Goal: Task Accomplishment & Management: Use online tool/utility

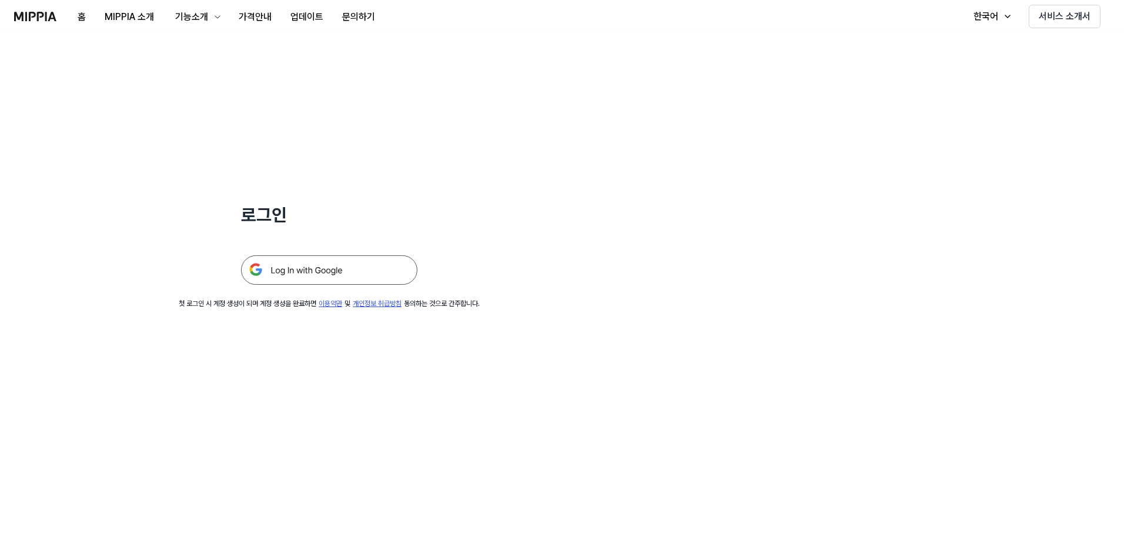
click at [322, 273] on img at bounding box center [329, 269] width 176 height 29
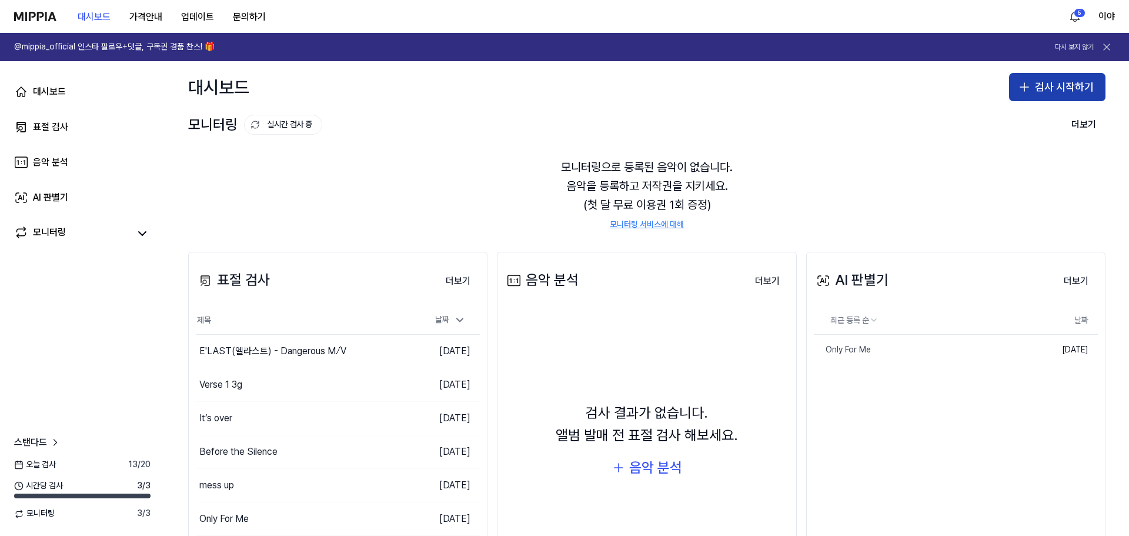
click at [1029, 88] on button "검사 시작하기" at bounding box center [1057, 87] width 96 height 28
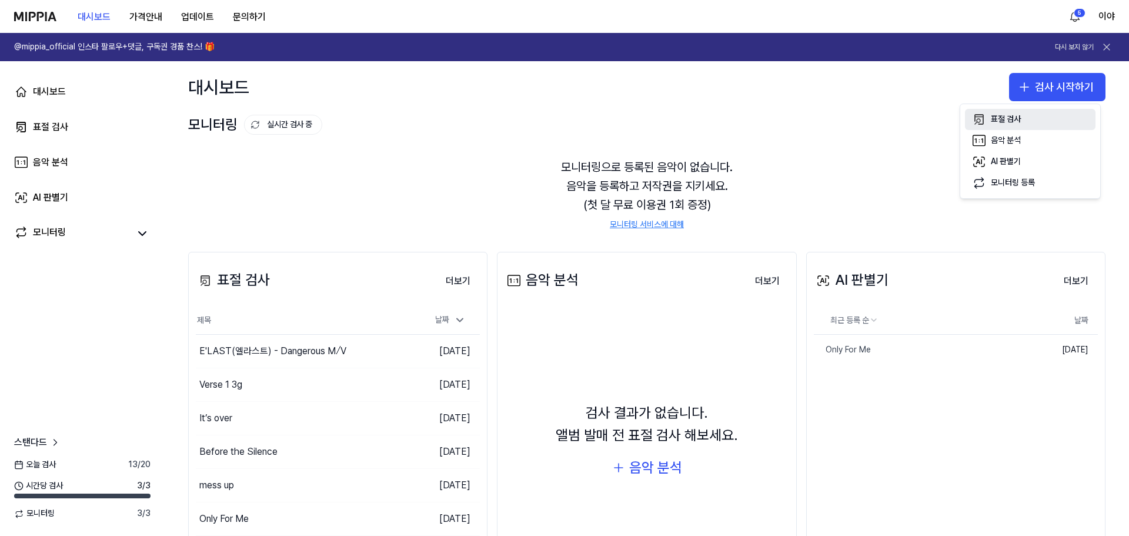
click at [1004, 125] on button "표절 검사" at bounding box center [1030, 119] width 131 height 21
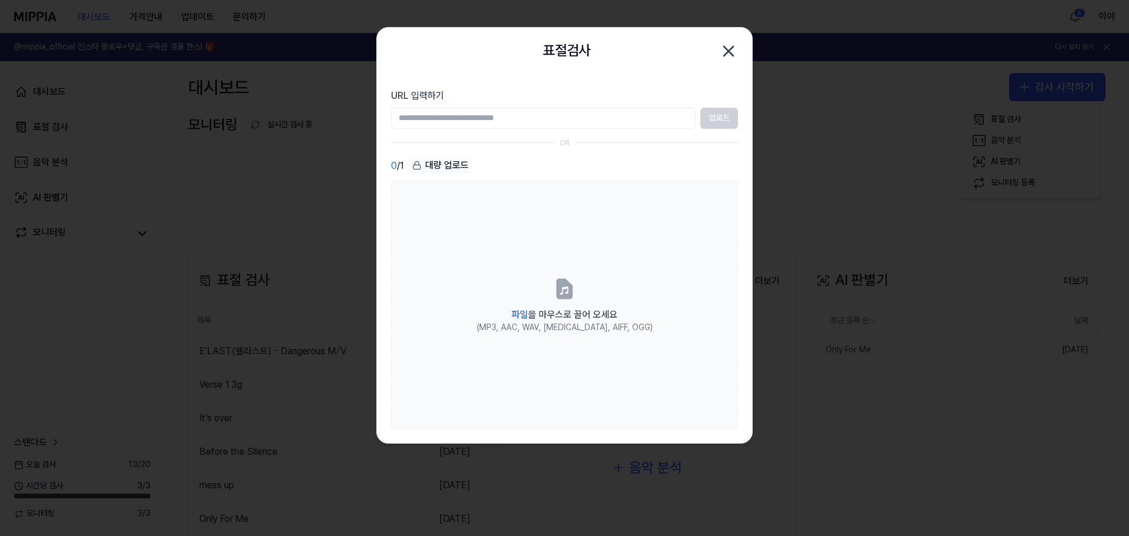
click at [725, 50] on icon "button" at bounding box center [728, 51] width 19 height 19
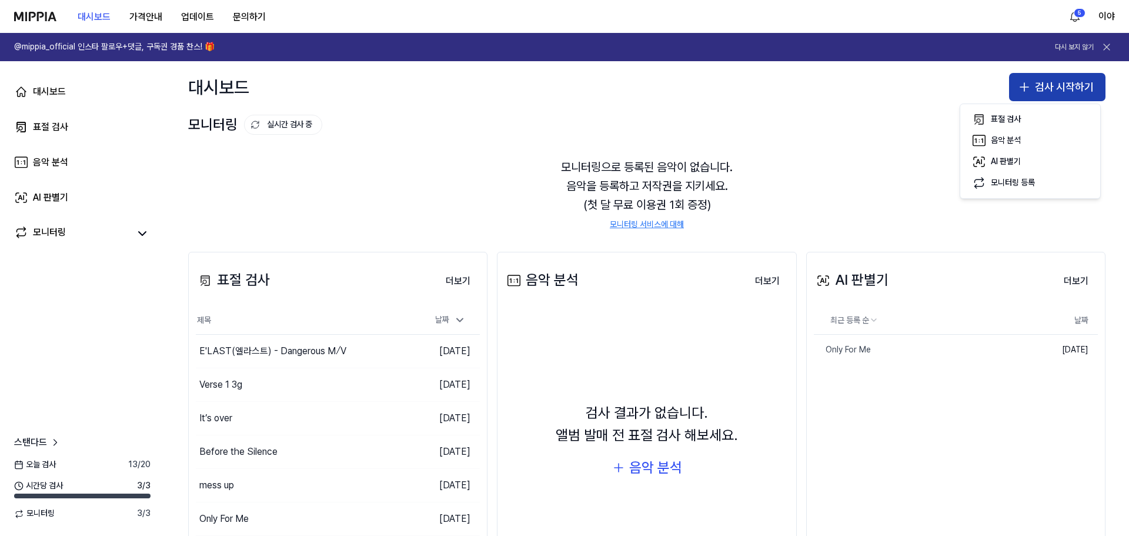
click at [1018, 91] on icon "button" at bounding box center [1024, 87] width 14 height 14
click at [1043, 85] on button "검사 시작하기" at bounding box center [1057, 87] width 96 height 28
click at [1012, 121] on div "표절 검사" at bounding box center [1006, 119] width 30 height 12
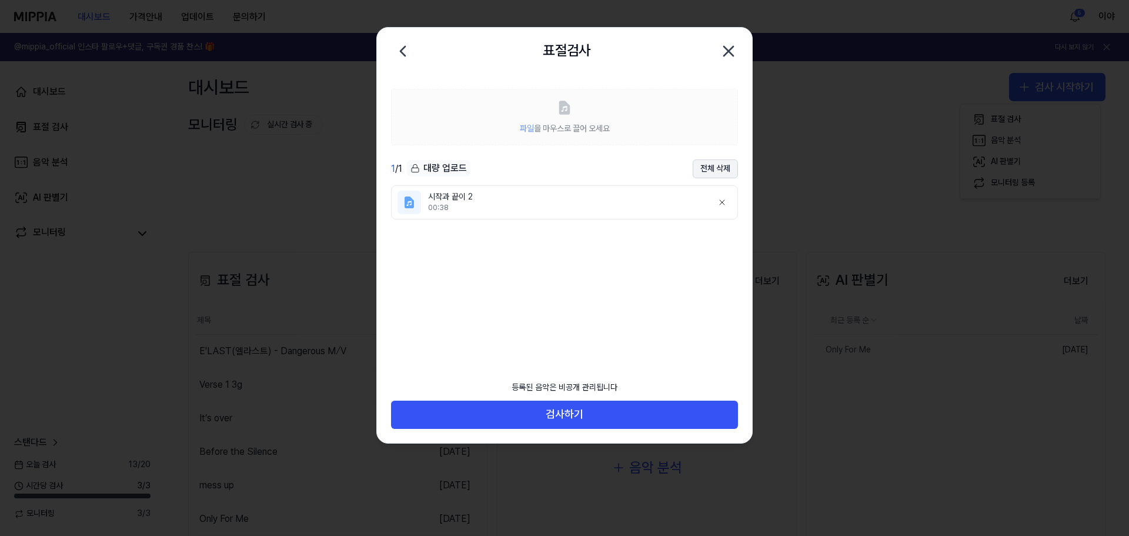
click at [724, 169] on button "전체 삭제" at bounding box center [715, 168] width 45 height 19
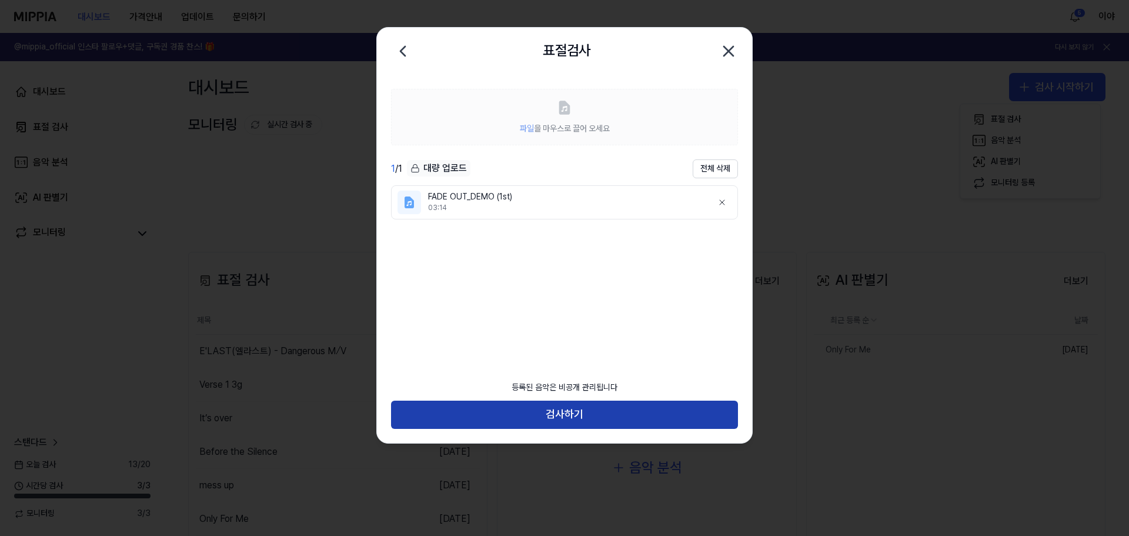
click at [606, 419] on button "검사하기" at bounding box center [564, 414] width 347 height 28
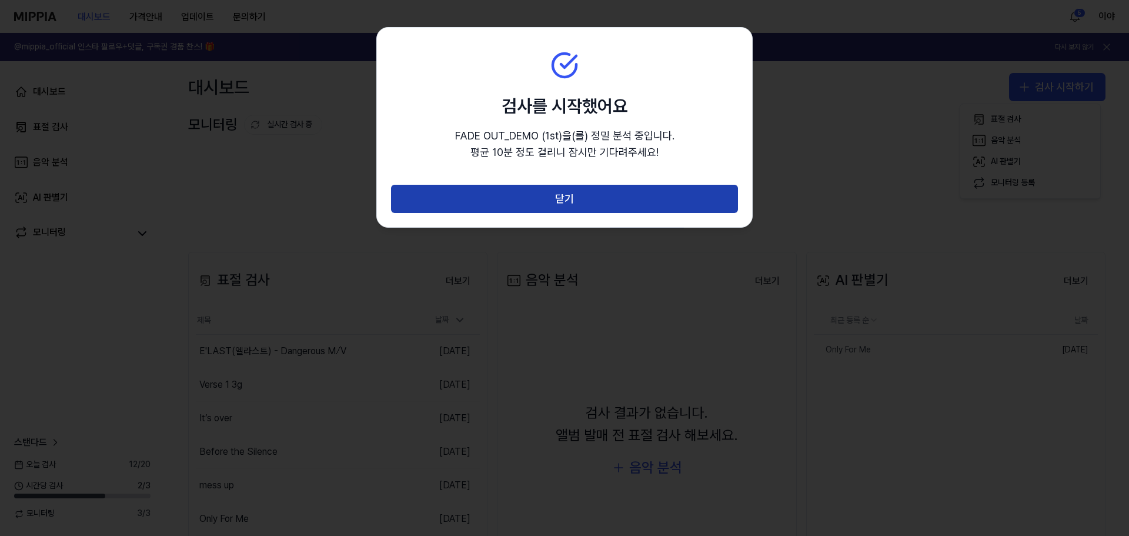
click at [607, 205] on button "닫기" at bounding box center [564, 199] width 347 height 28
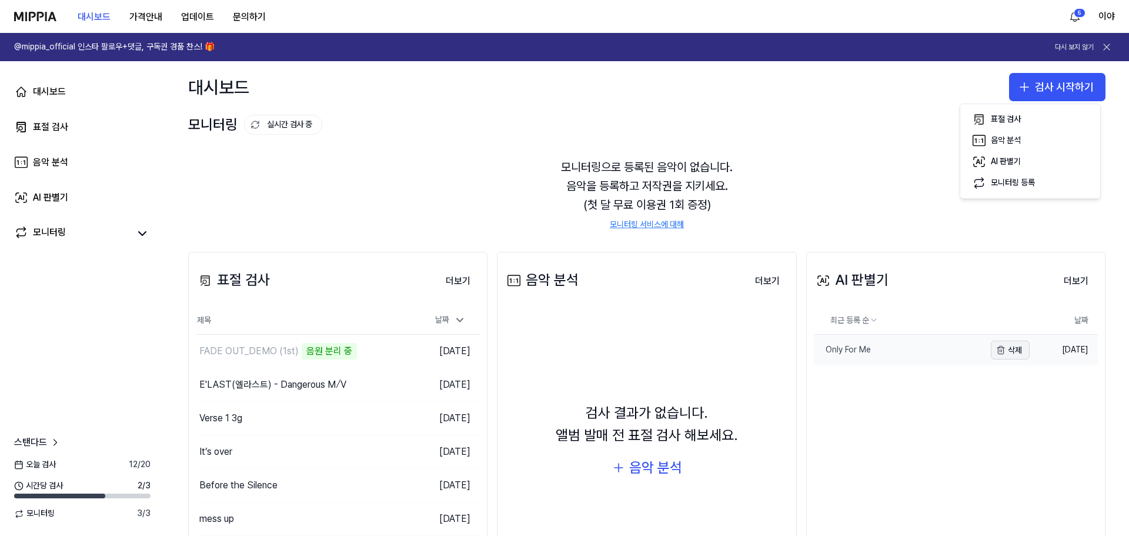
click at [1003, 349] on button "삭제" at bounding box center [1010, 349] width 39 height 19
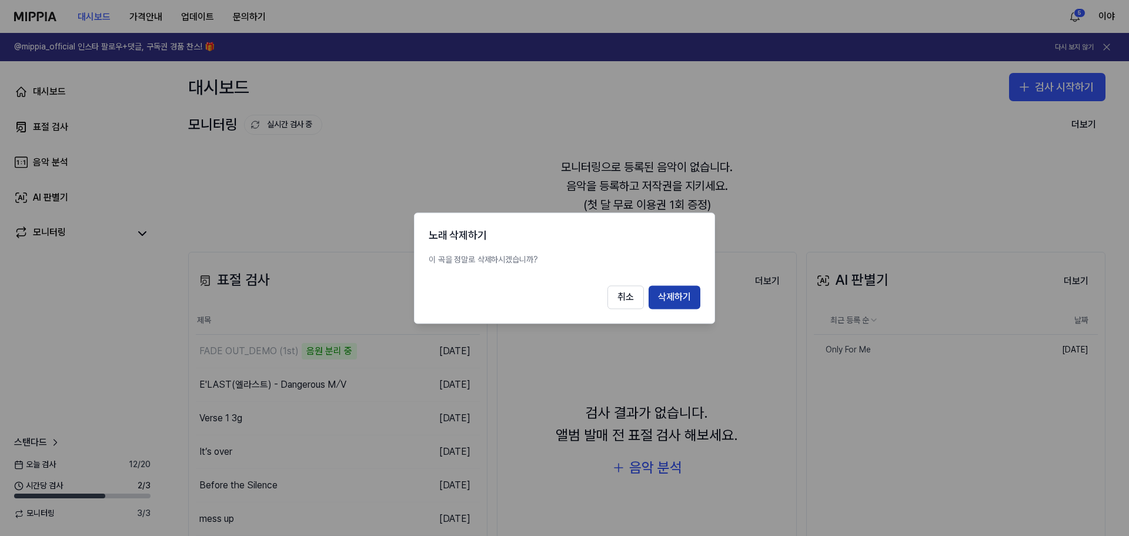
click at [687, 298] on button "삭제하기" at bounding box center [675, 297] width 52 height 24
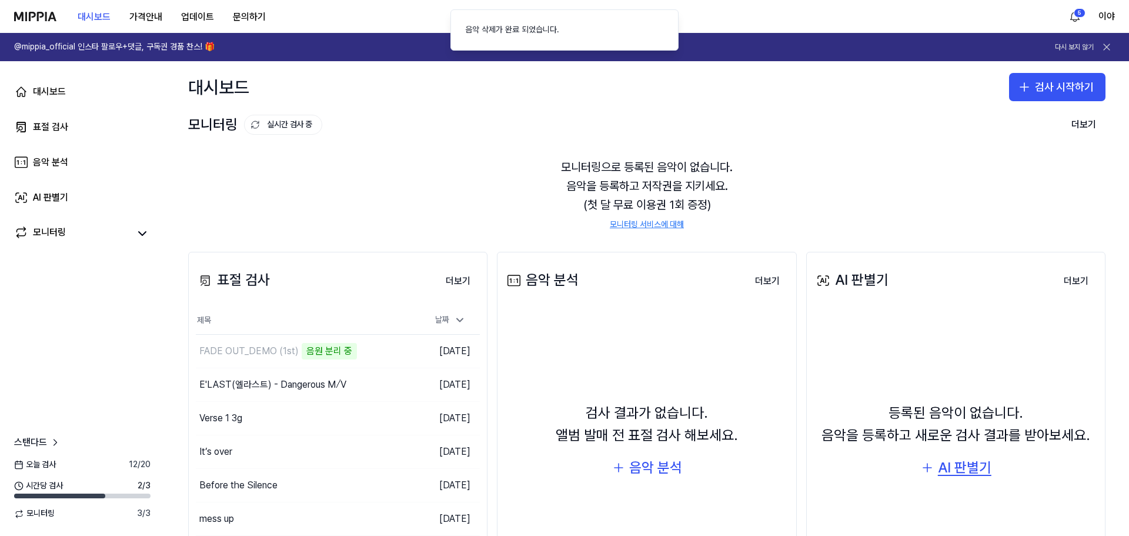
click at [963, 466] on div "AI 판별기" at bounding box center [965, 467] width 54 height 22
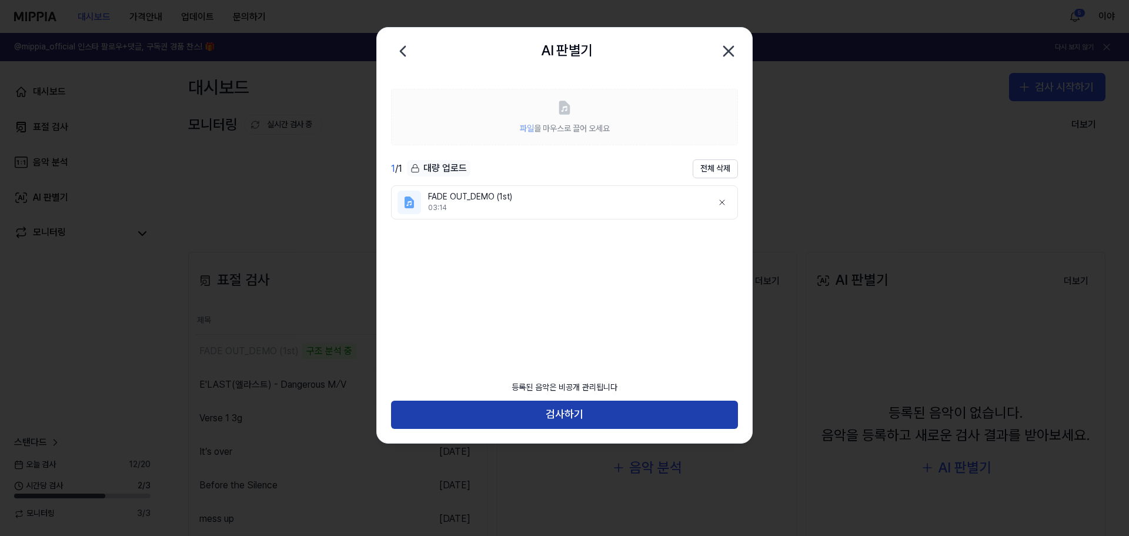
click at [554, 410] on button "검사하기" at bounding box center [564, 414] width 347 height 28
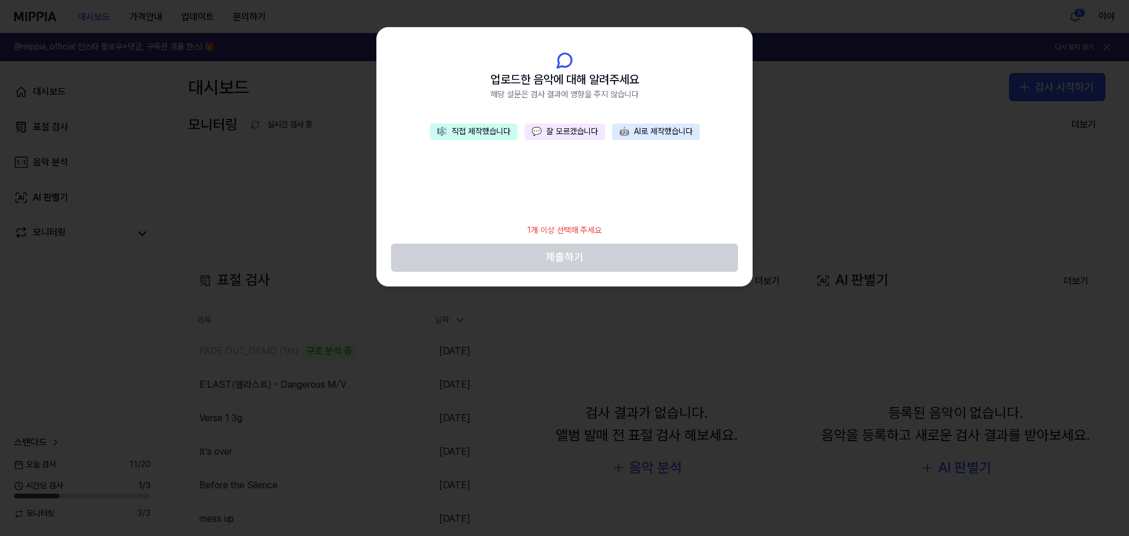
click at [553, 134] on button "💬 잘 모르겠습니다" at bounding box center [565, 131] width 81 height 16
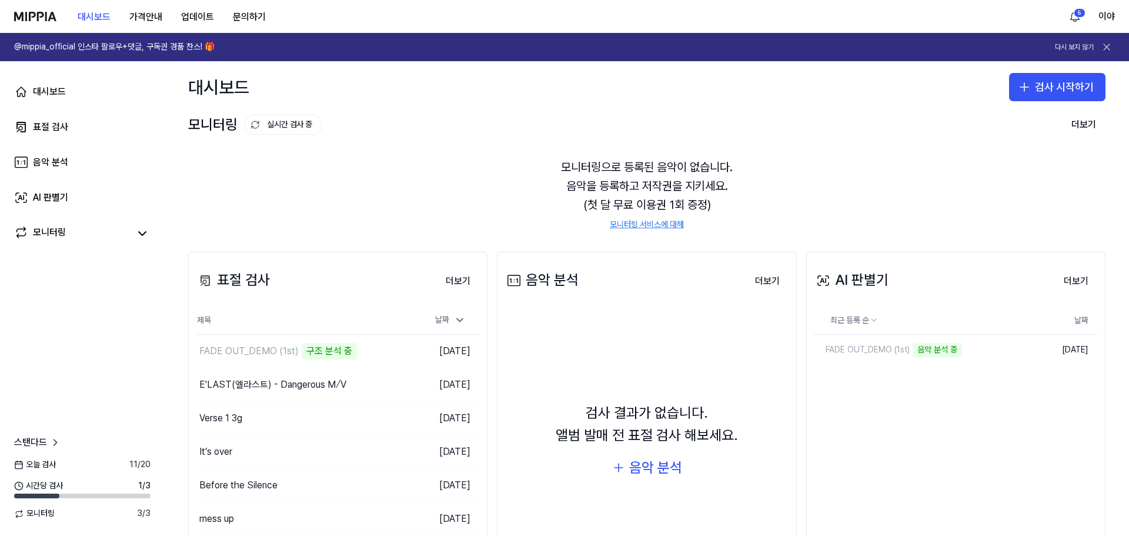
scroll to position [76, 0]
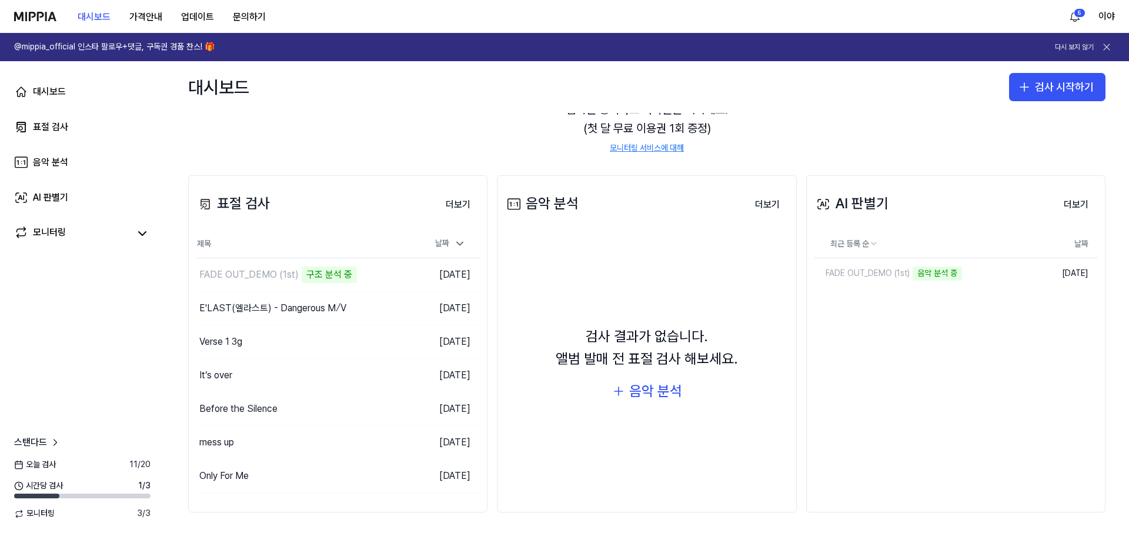
drag, startPoint x: 254, startPoint y: 336, endPoint x: 503, endPoint y: 102, distance: 341.9
click at [503, 102] on div "대시보드 검사 시작하기" at bounding box center [647, 87] width 964 height 52
click at [868, 276] on div "FADE OUT_DEMO (1st)" at bounding box center [862, 274] width 96 height 12
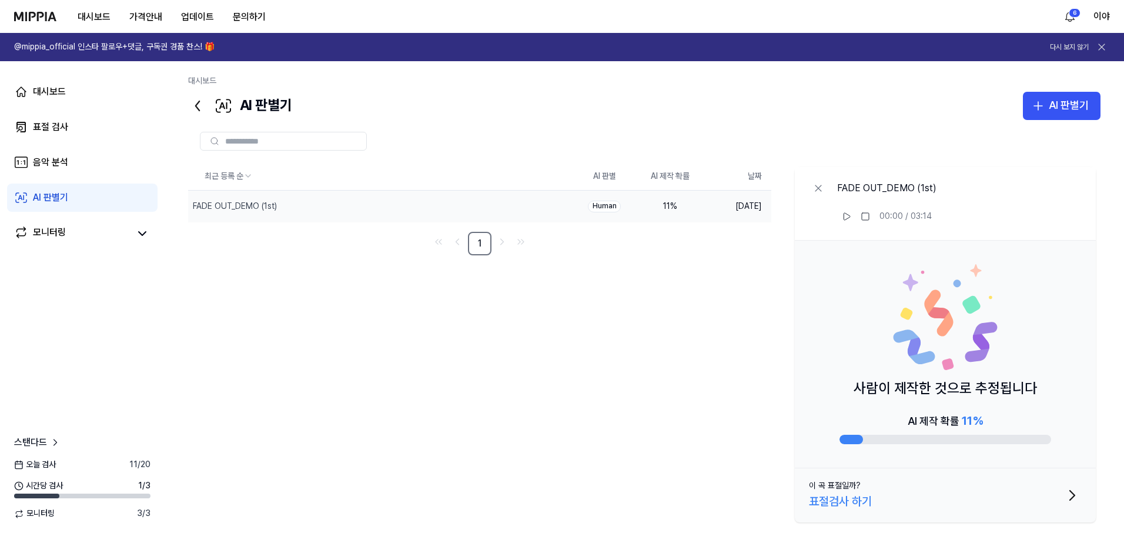
click at [74, 206] on link "AI 판별기" at bounding box center [82, 197] width 151 height 28
click at [58, 101] on link "대시보드" at bounding box center [82, 92] width 151 height 28
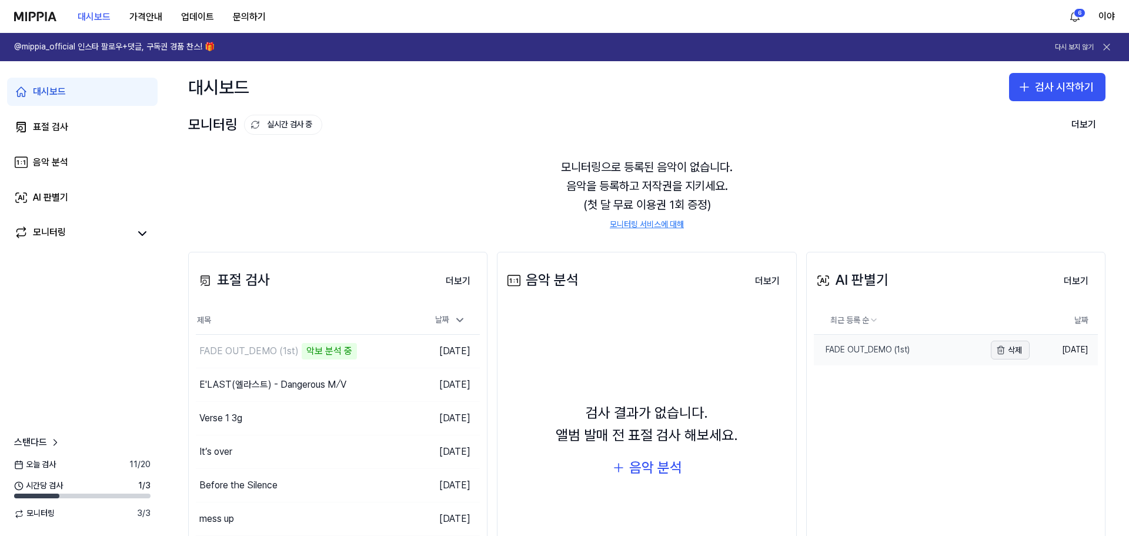
click at [1009, 349] on button "삭제" at bounding box center [1010, 349] width 39 height 19
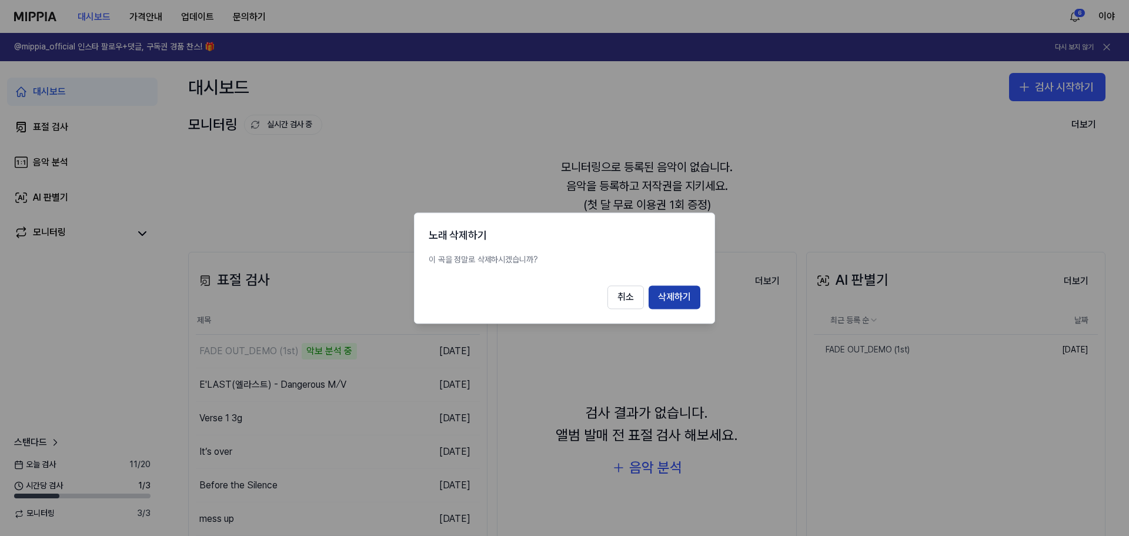
click at [679, 292] on button "삭제하기" at bounding box center [675, 297] width 52 height 24
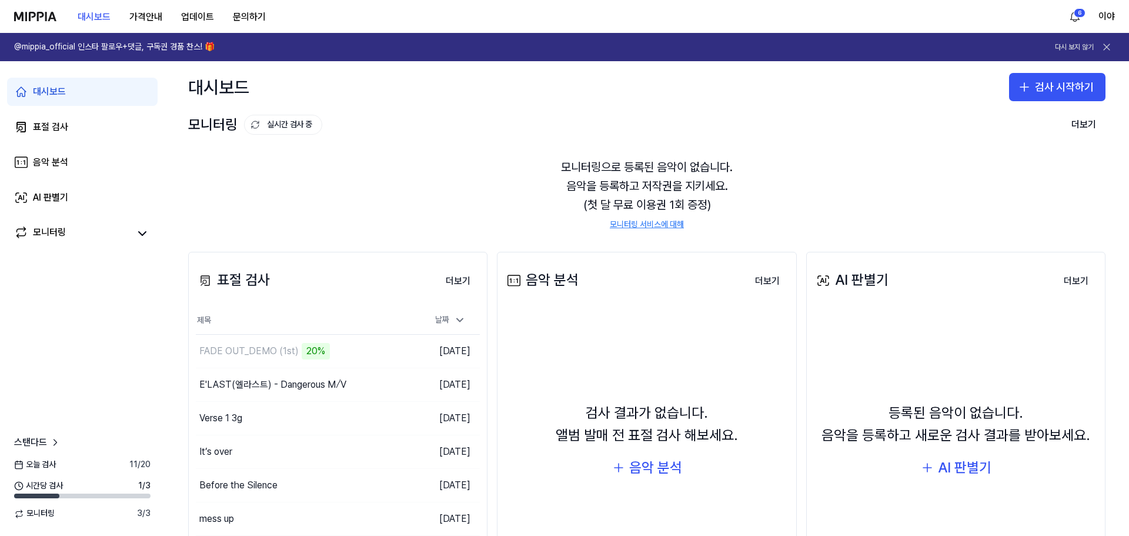
click at [854, 147] on div "모니터링으로 등록된 음악이 없습니다. 음악을 등록하고 저작권을 지키세요. (첫 달 무료 이용권 1회 증정) 모니터링 서비스에 대해" at bounding box center [646, 193] width 917 height 101
click at [253, 348] on div "FADE OUT_DEMO (1st)" at bounding box center [248, 351] width 99 height 14
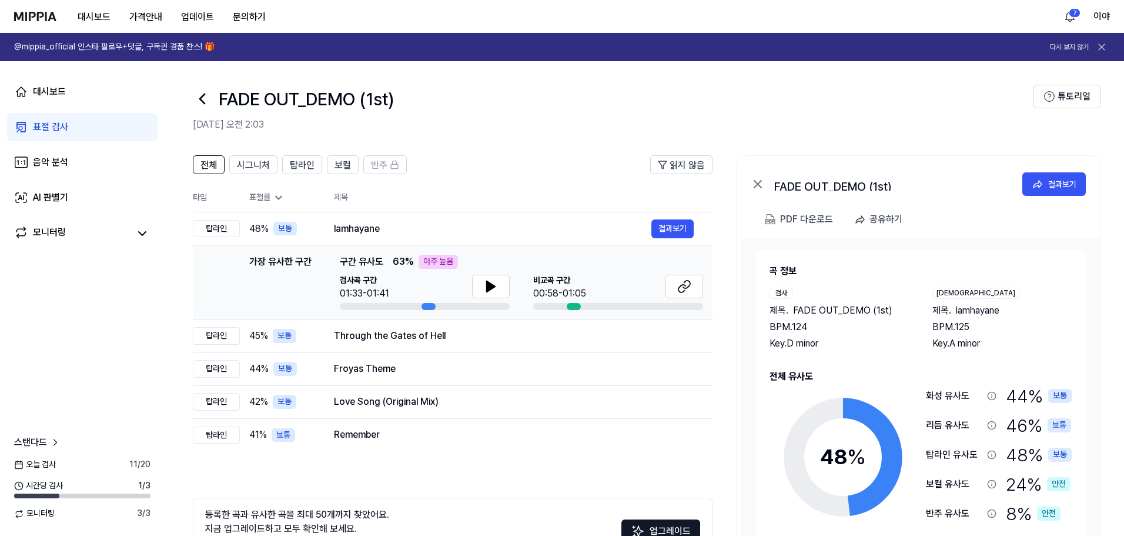
scroll to position [85, 0]
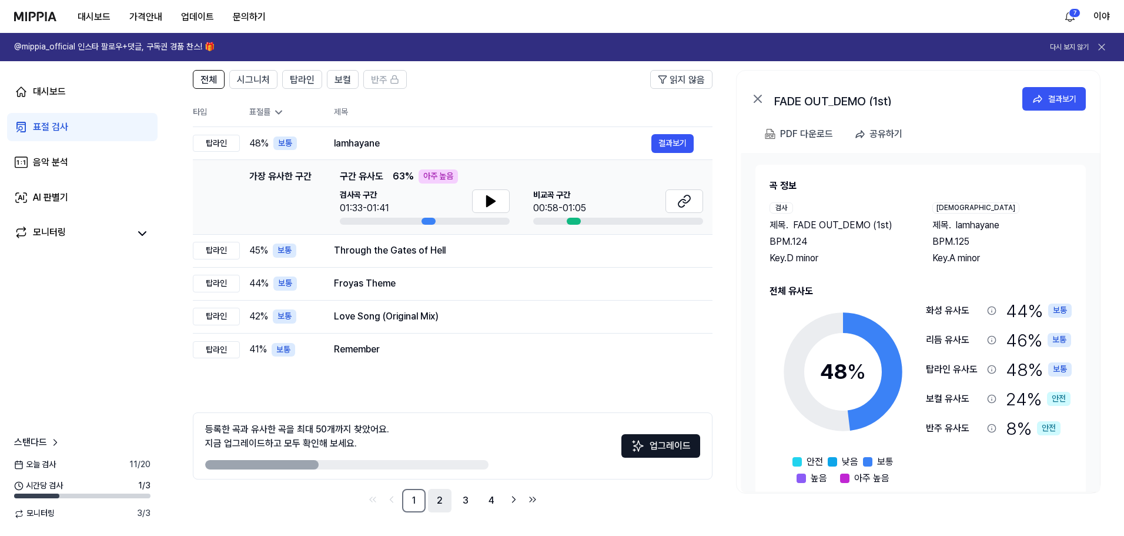
click at [443, 502] on link "2" at bounding box center [440, 501] width 24 height 24
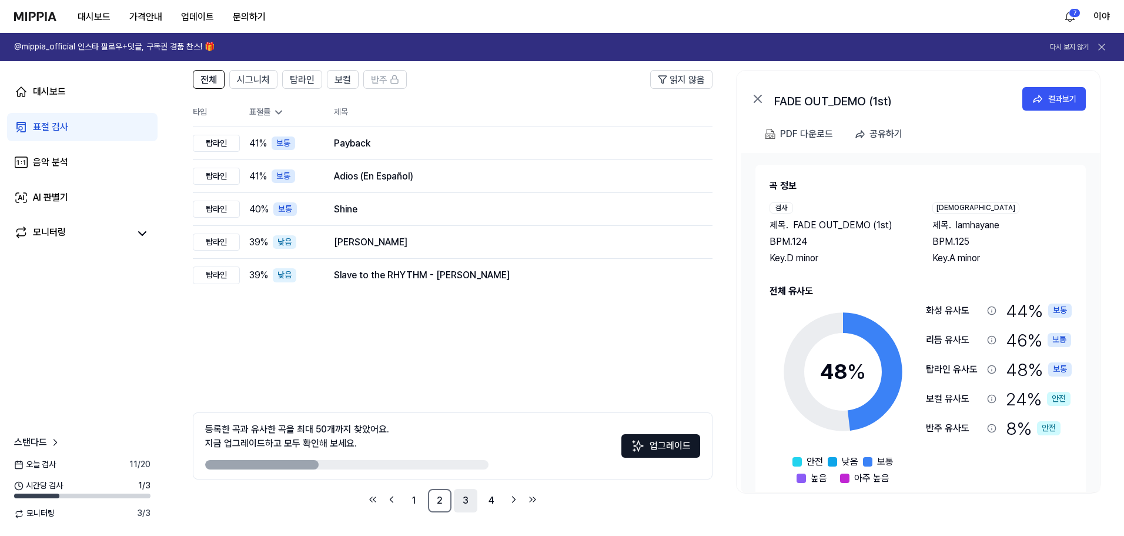
click at [463, 505] on link "3" at bounding box center [466, 501] width 24 height 24
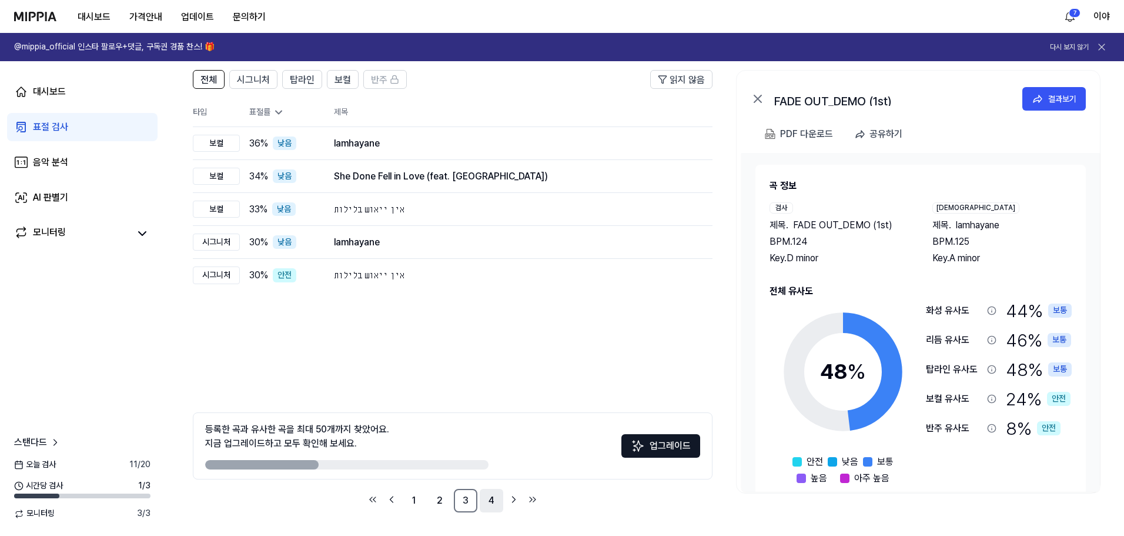
click at [496, 502] on link "4" at bounding box center [492, 501] width 24 height 24
